Goal: Entertainment & Leisure: Consume media (video, audio)

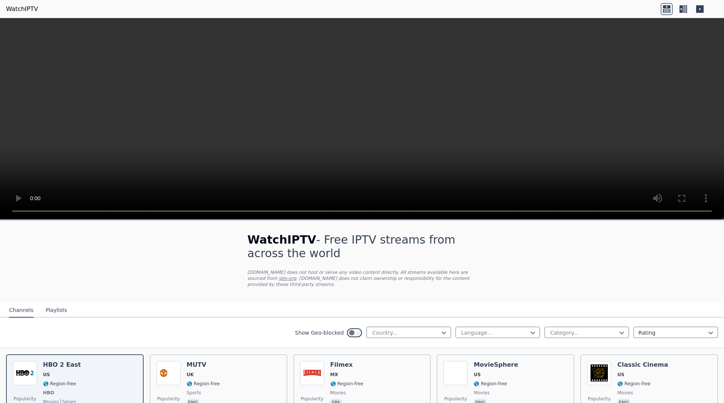
scroll to position [190, 0]
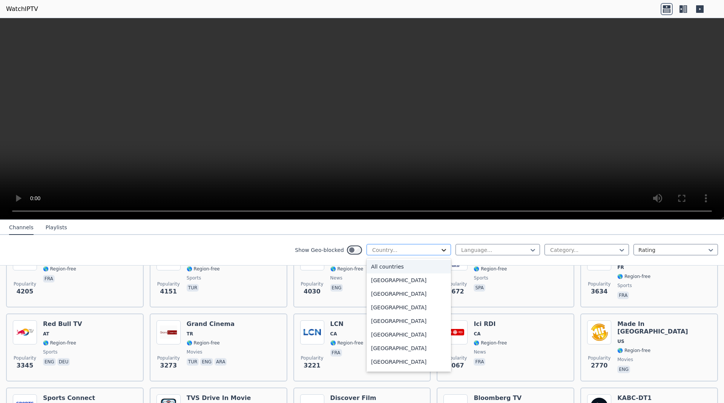
click at [447, 251] on icon at bounding box center [444, 250] width 8 height 8
click at [476, 248] on div at bounding box center [495, 250] width 69 height 8
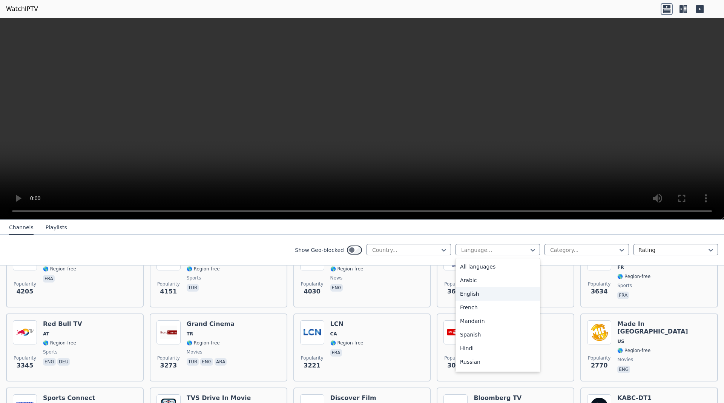
click at [487, 291] on div "English" at bounding box center [498, 294] width 85 height 14
click at [593, 249] on div at bounding box center [584, 250] width 69 height 8
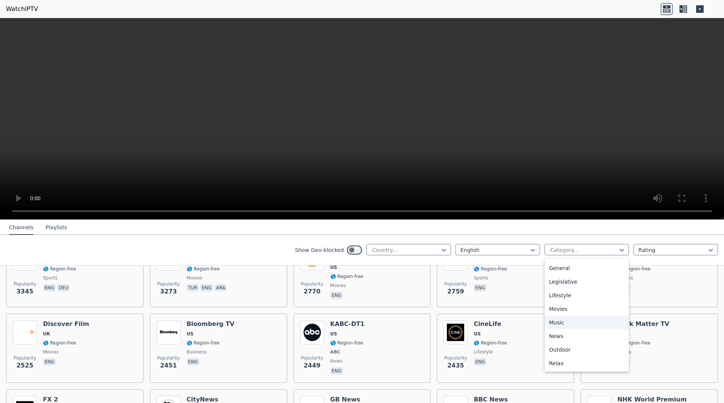
scroll to position [114, 0]
click at [590, 290] on div "Entertainment" at bounding box center [587, 288] width 85 height 14
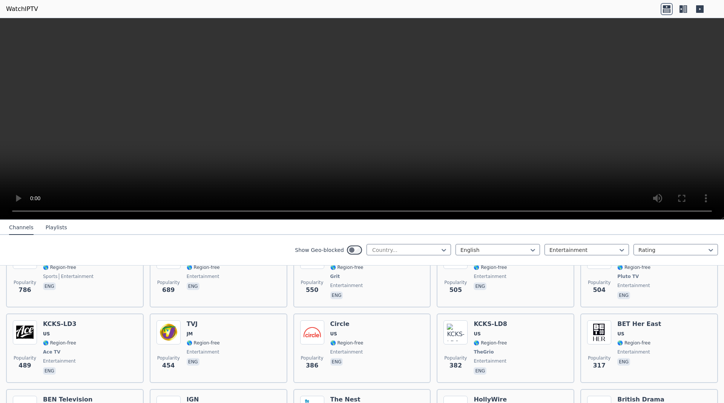
click at [46, 224] on button "Playlists" at bounding box center [57, 227] width 22 height 14
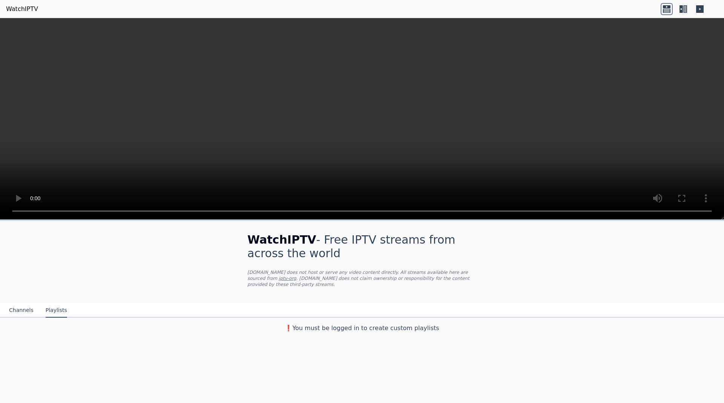
click at [22, 303] on button "Channels" at bounding box center [21, 310] width 25 height 14
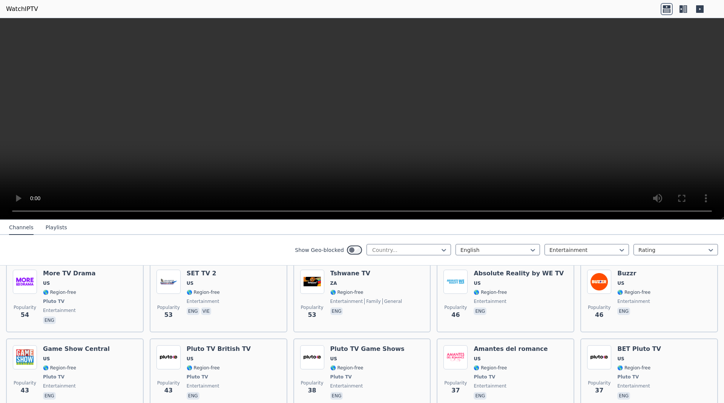
scroll to position [808, 0]
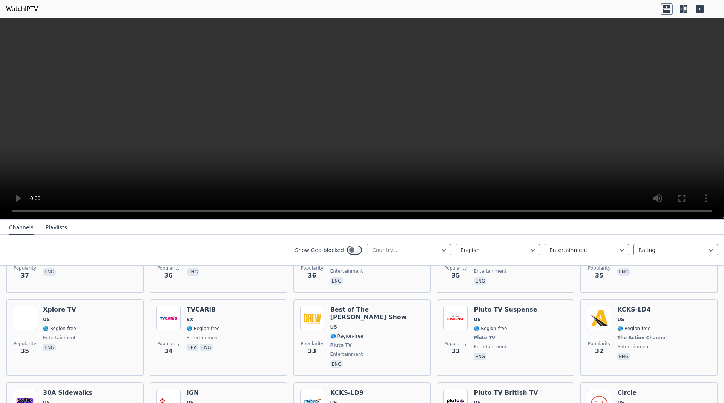
click at [683, 11] on icon at bounding box center [684, 9] width 12 height 12
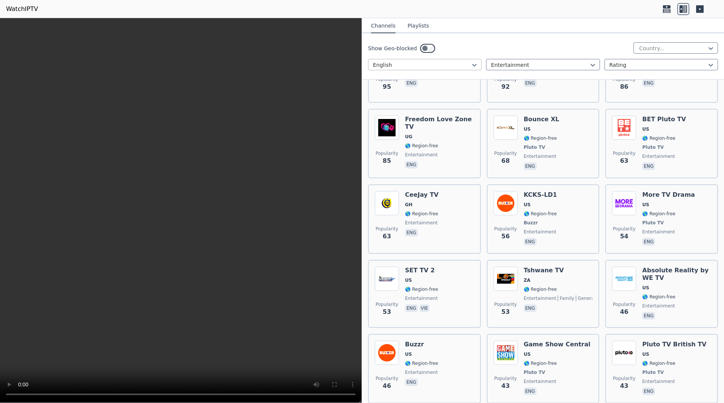
click at [464, 66] on div at bounding box center [422, 65] width 98 height 8
click at [518, 49] on div "Show Geo-blocked Country..." at bounding box center [543, 48] width 350 height 12
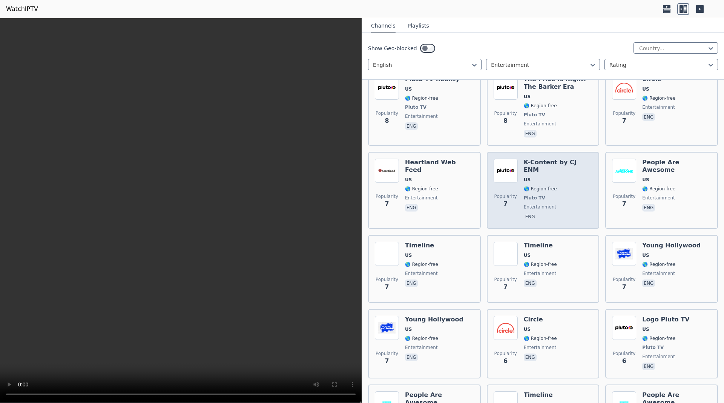
scroll to position [2669, 0]
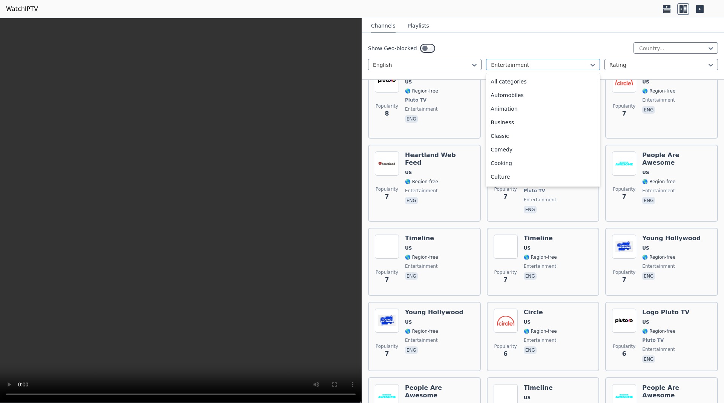
click at [519, 65] on div at bounding box center [540, 65] width 98 height 8
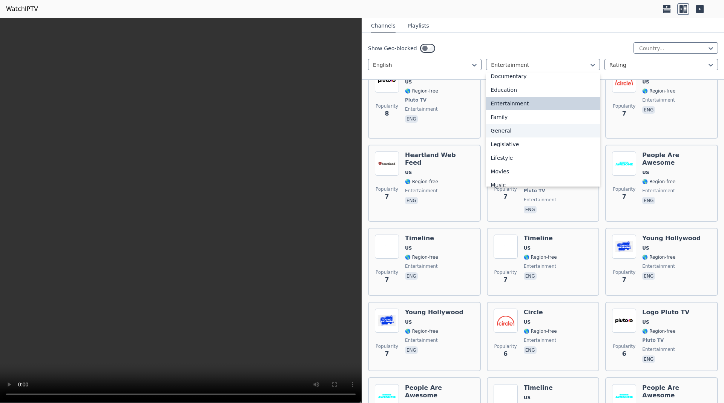
scroll to position [0, 0]
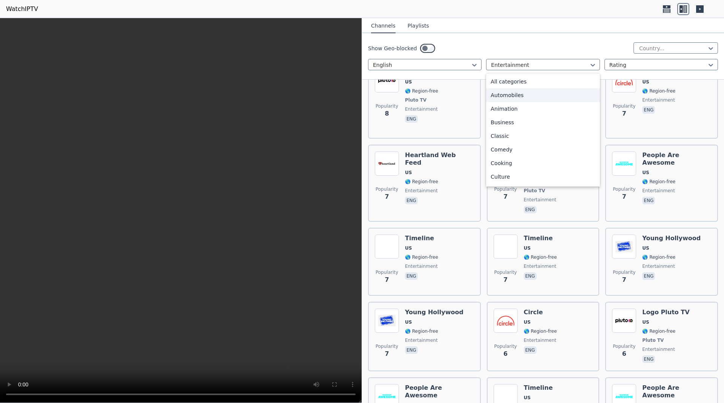
click at [541, 82] on div "All categories" at bounding box center [543, 82] width 114 height 14
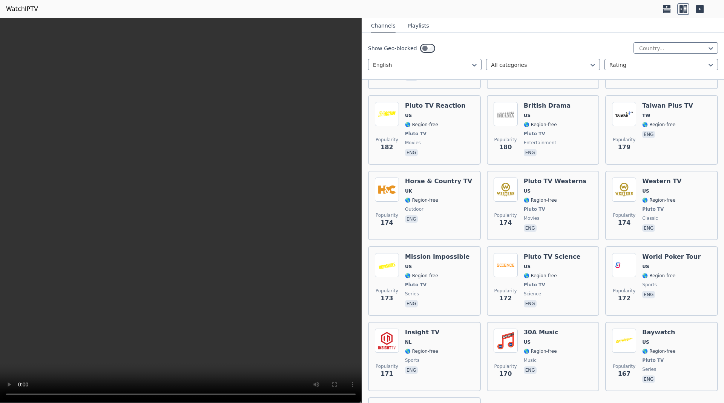
scroll to position [6145, 0]
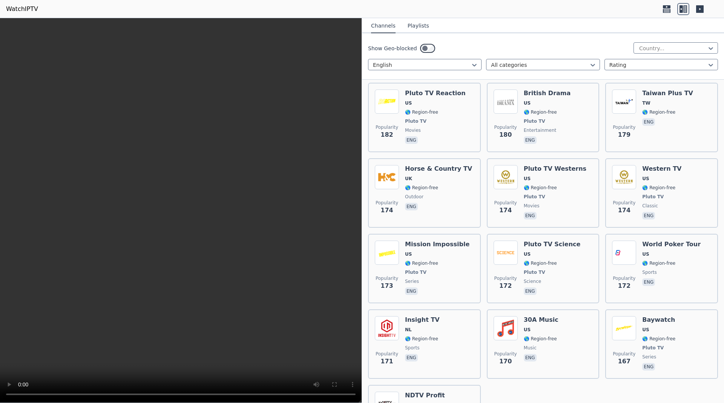
click at [422, 29] on button "Playlists" at bounding box center [419, 26] width 22 height 14
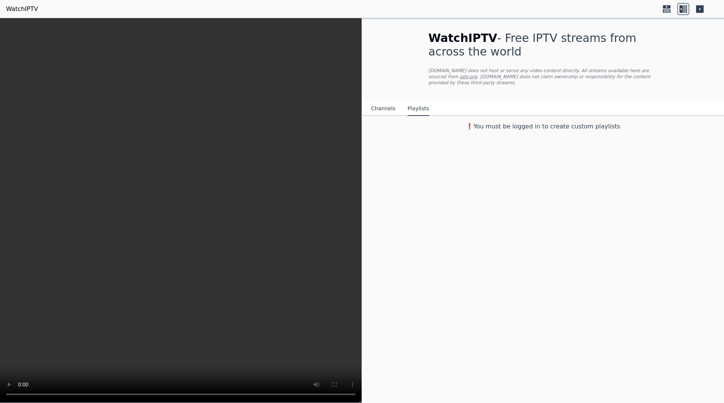
scroll to position [0, 0]
click at [380, 101] on button "Channels" at bounding box center [383, 108] width 25 height 14
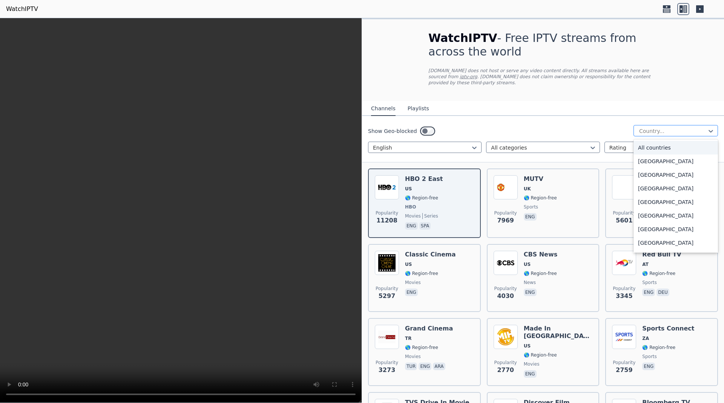
click at [704, 127] on div at bounding box center [673, 131] width 69 height 8
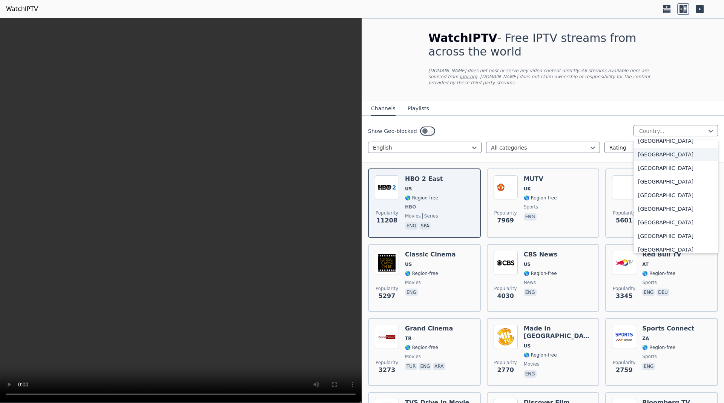
click at [541, 125] on div "Show Geo-blocked 206 results available. Use Up and Down to choose options, pres…" at bounding box center [543, 131] width 350 height 12
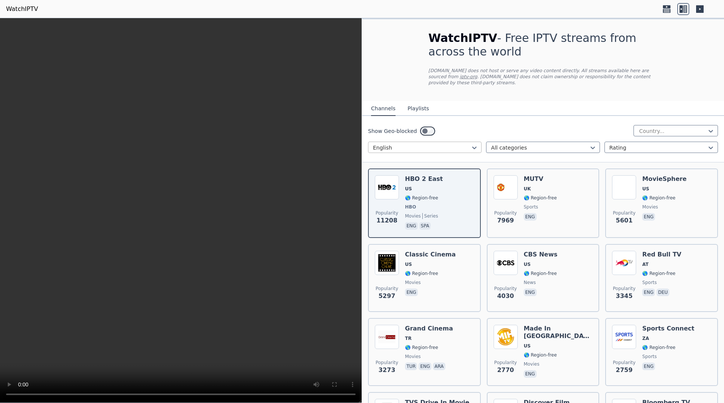
click at [470, 144] on div at bounding box center [422, 148] width 98 height 8
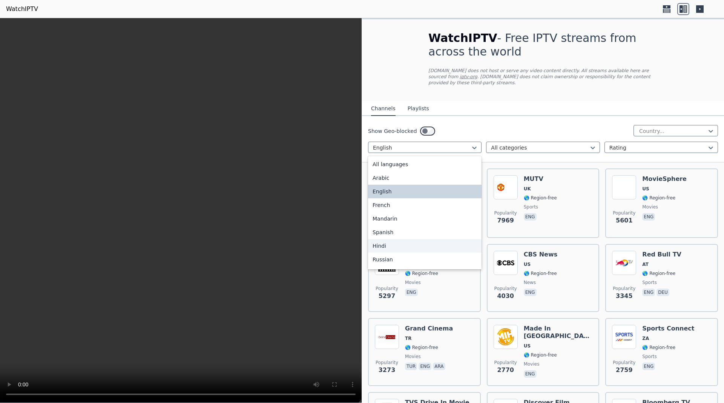
click at [398, 239] on div "Hindi" at bounding box center [425, 246] width 114 height 14
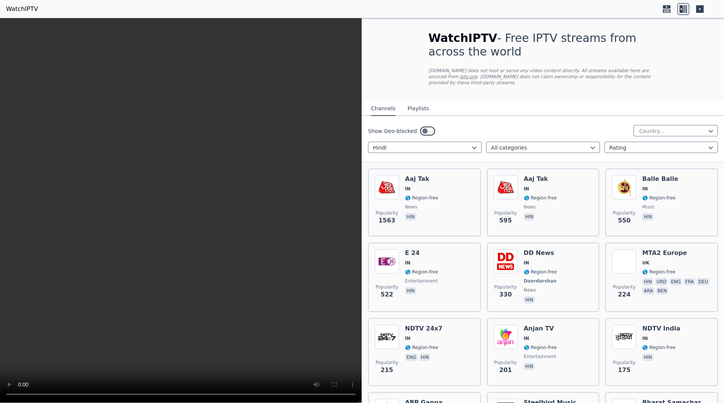
click at [701, 11] on icon at bounding box center [700, 9] width 8 height 8
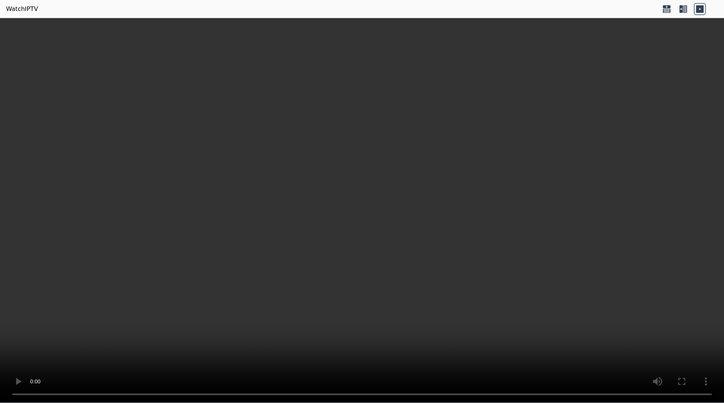
click at [686, 10] on icon at bounding box center [684, 9] width 12 height 12
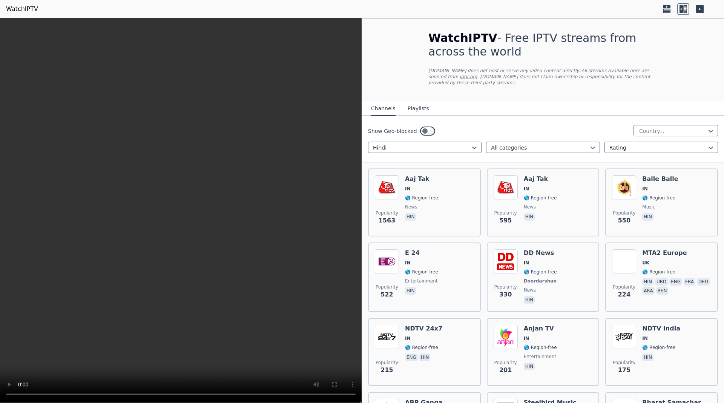
click at [674, 10] on div at bounding box center [683, 9] width 45 height 12
click at [669, 11] on icon at bounding box center [667, 9] width 12 height 12
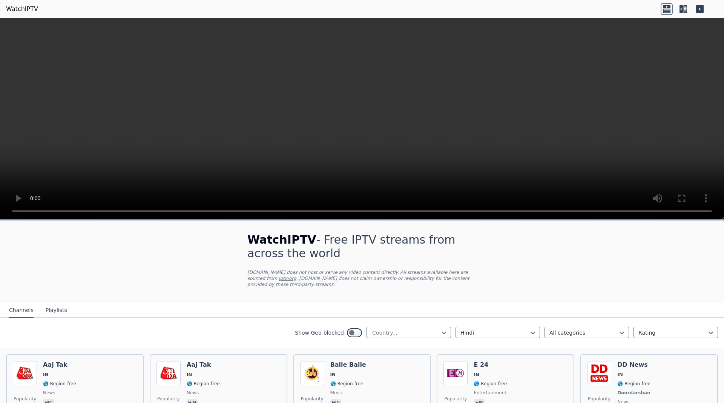
click at [10, 8] on link "WatchIPTV" at bounding box center [22, 9] width 32 height 9
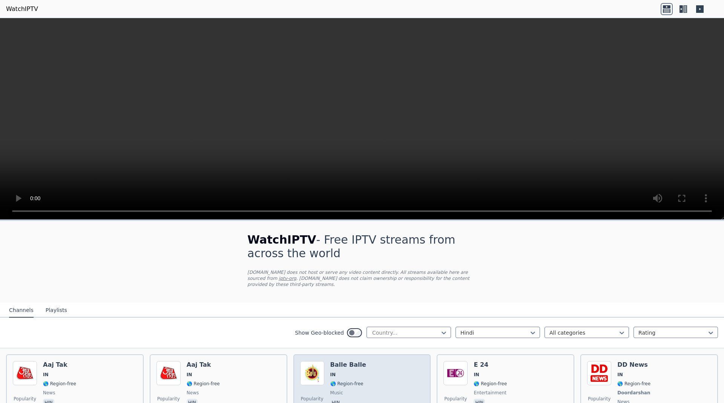
click at [357, 371] on span "IN" at bounding box center [348, 374] width 36 height 6
click at [388, 377] on div "Popularity 550 Balle Balle IN 🌎 Region-free music hin" at bounding box center [362, 389] width 124 height 56
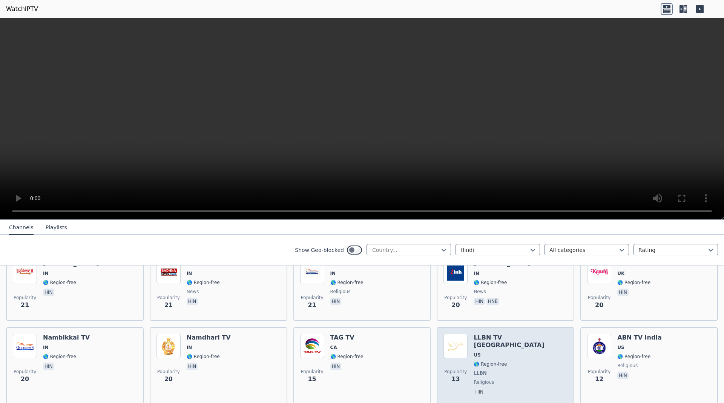
scroll to position [793, 0]
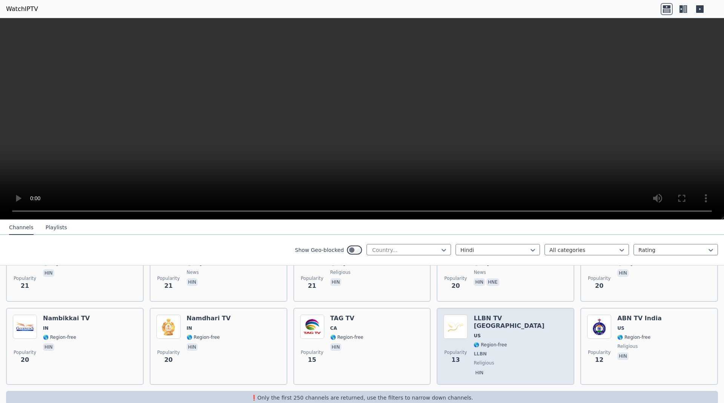
click at [512, 350] on span "LLBN" at bounding box center [521, 353] width 94 height 6
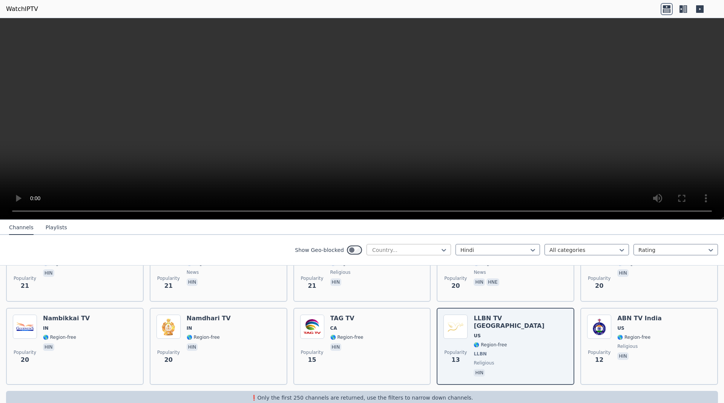
click at [404, 253] on div at bounding box center [406, 250] width 69 height 8
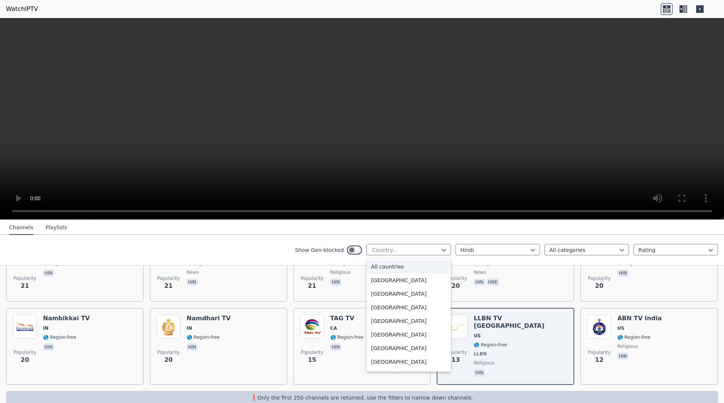
click at [400, 266] on div "All countries" at bounding box center [409, 267] width 85 height 14
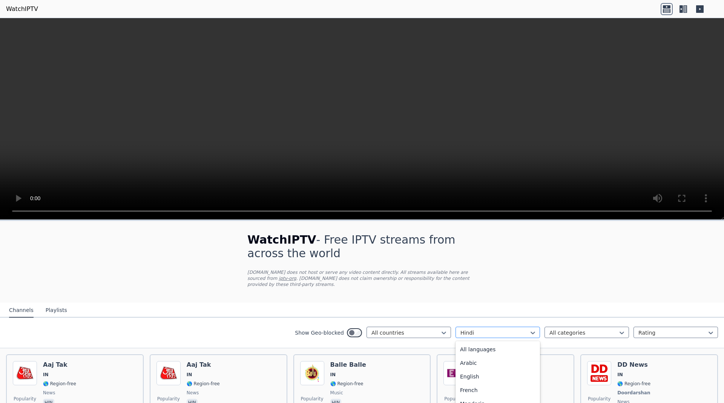
click at [513, 329] on div at bounding box center [495, 333] width 69 height 8
click at [484, 369] on div "English" at bounding box center [498, 376] width 85 height 14
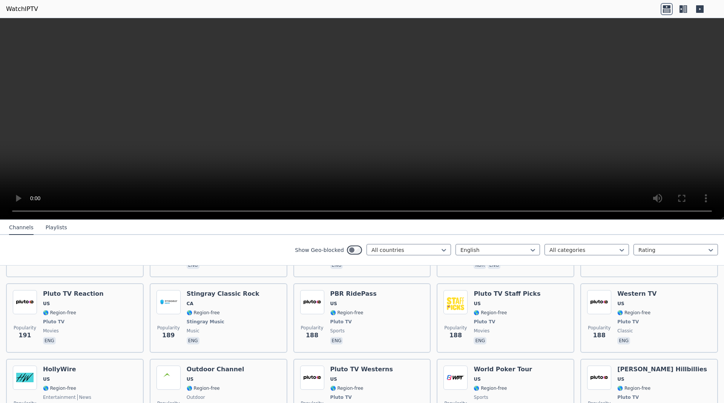
scroll to position [3735, 0]
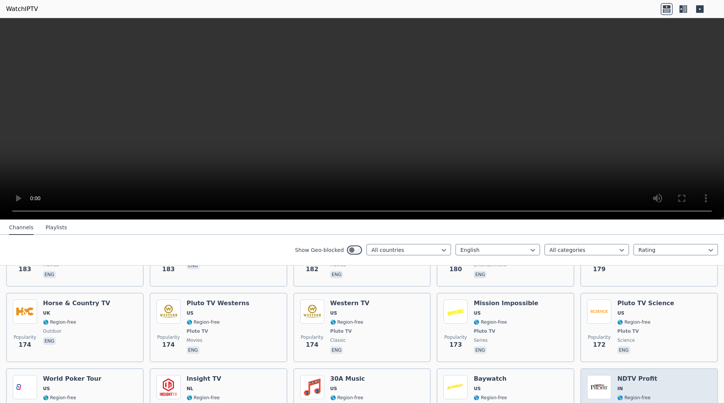
click at [650, 385] on span "IN" at bounding box center [638, 388] width 40 height 6
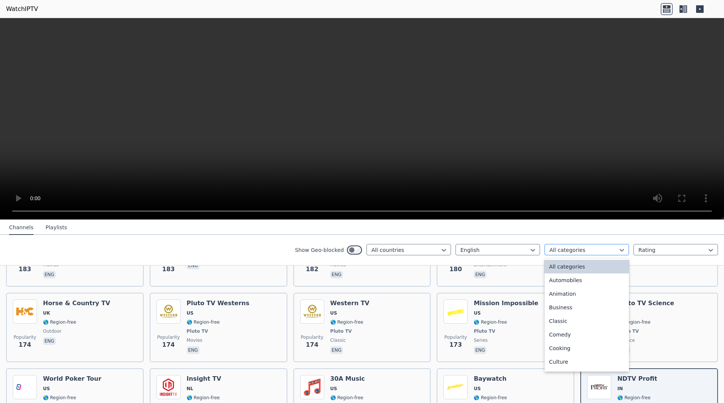
click at [606, 251] on div at bounding box center [584, 250] width 69 height 8
click at [568, 295] on div "Series" at bounding box center [587, 295] width 85 height 14
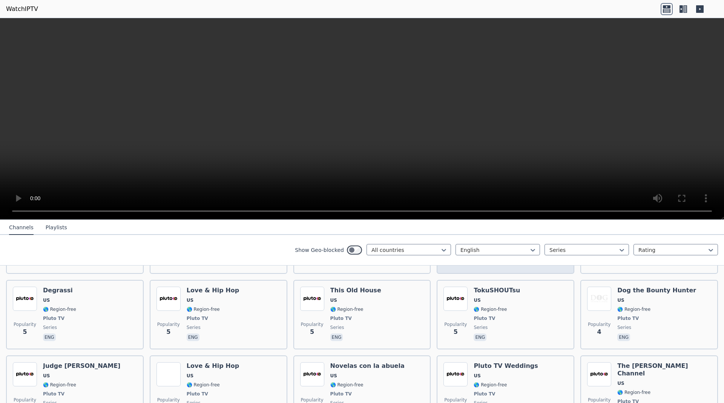
scroll to position [1687, 0]
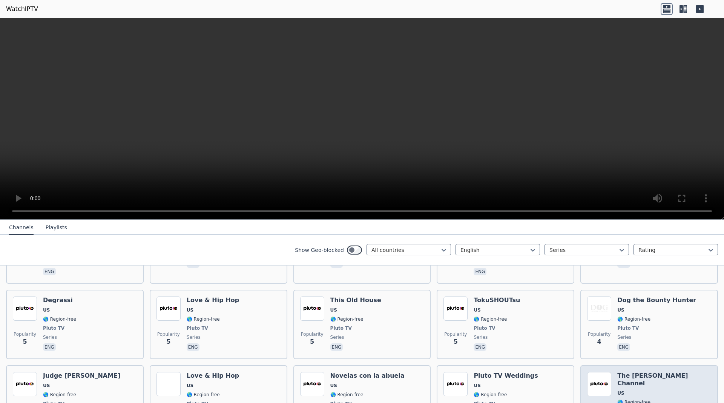
click at [652, 372] on div "The [PERSON_NAME] Channel US 🌎 Region-free Pluto TV series eng" at bounding box center [665, 403] width 94 height 63
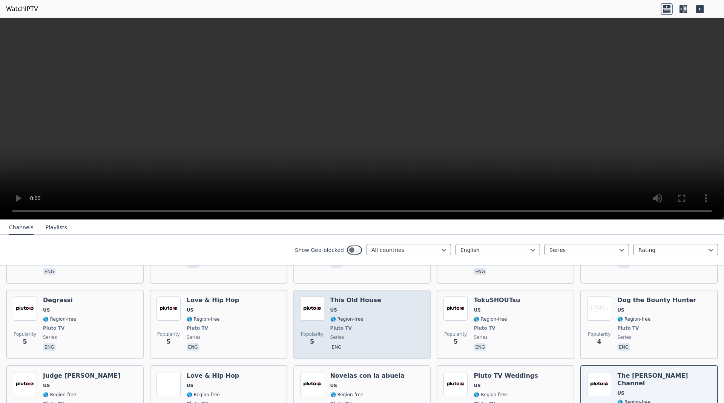
click at [368, 325] on span "Pluto TV" at bounding box center [355, 328] width 51 height 6
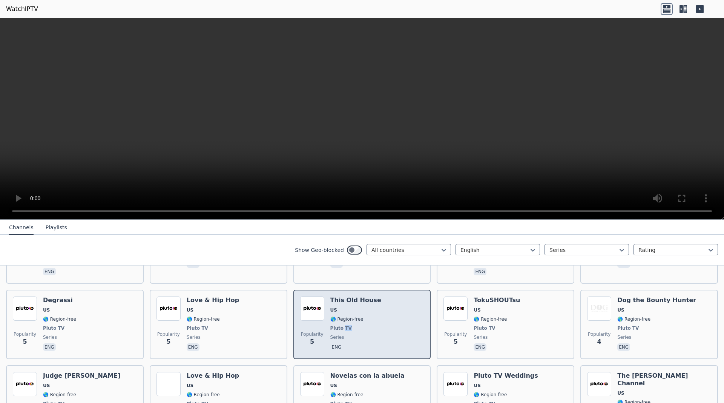
click at [368, 325] on span "Pluto TV" at bounding box center [355, 328] width 51 height 6
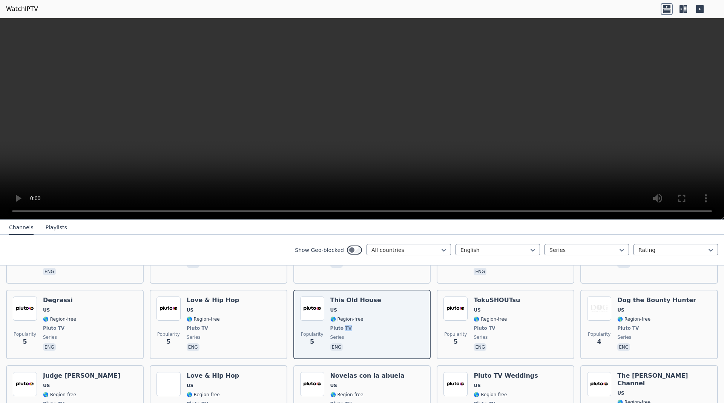
click at [58, 229] on button "Playlists" at bounding box center [57, 227] width 22 height 14
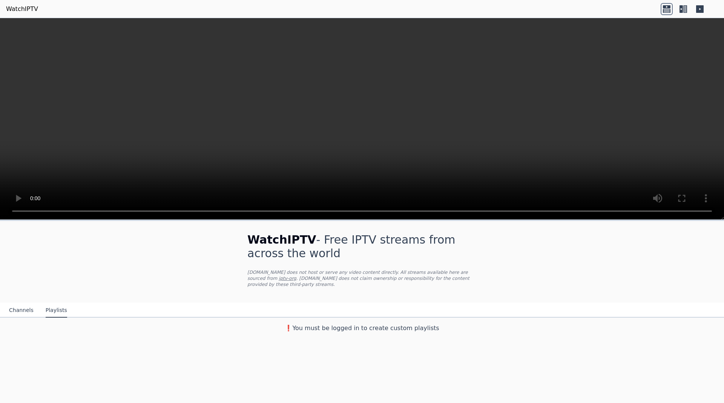
click at [20, 5] on link "WatchIPTV" at bounding box center [22, 9] width 32 height 9
